Goal: Navigation & Orientation: Find specific page/section

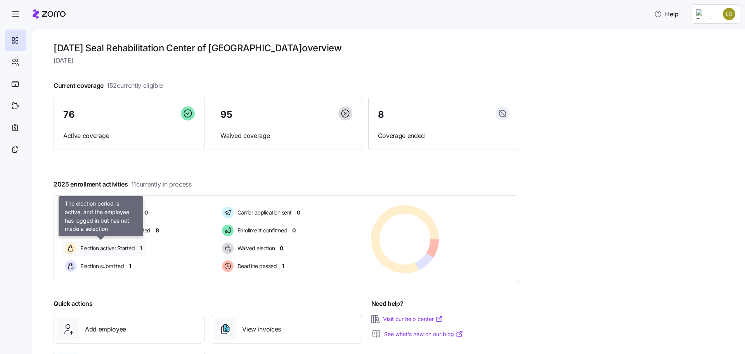
click at [102, 251] on span "Election active: Started" at bounding box center [106, 248] width 57 height 8
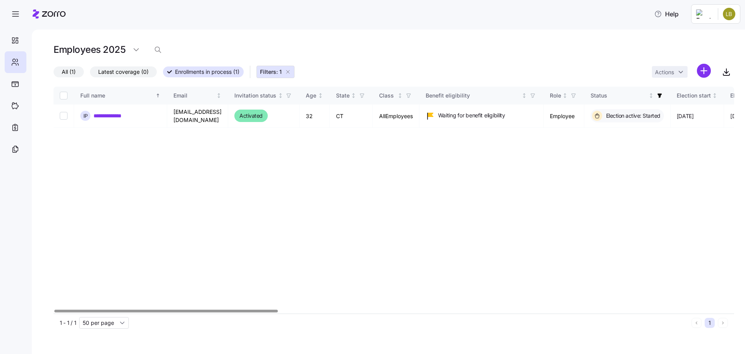
click at [166, 313] on div at bounding box center [394, 311] width 681 height 5
click at [127, 309] on div at bounding box center [166, 310] width 224 height 3
click at [12, 35] on div at bounding box center [16, 41] width 22 height 22
